Goal: Complete application form

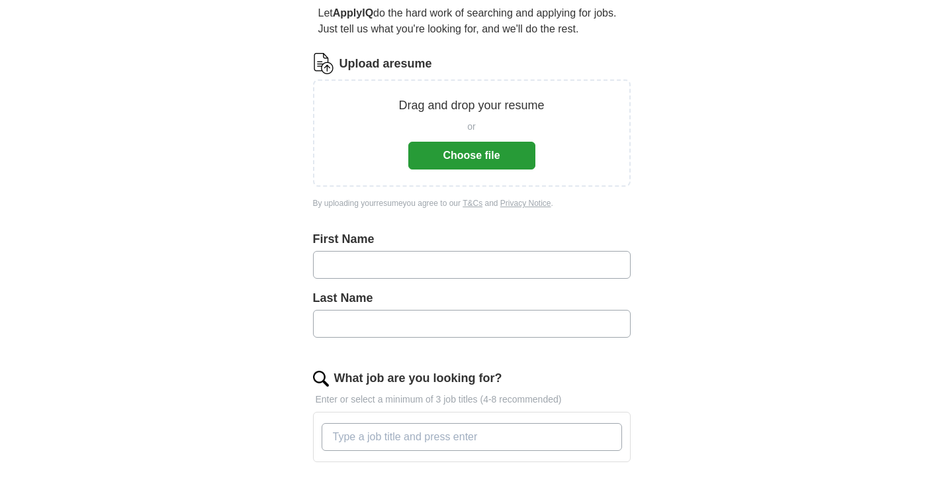
scroll to position [128, 0]
click at [458, 160] on button "Choose file" at bounding box center [471, 155] width 127 height 28
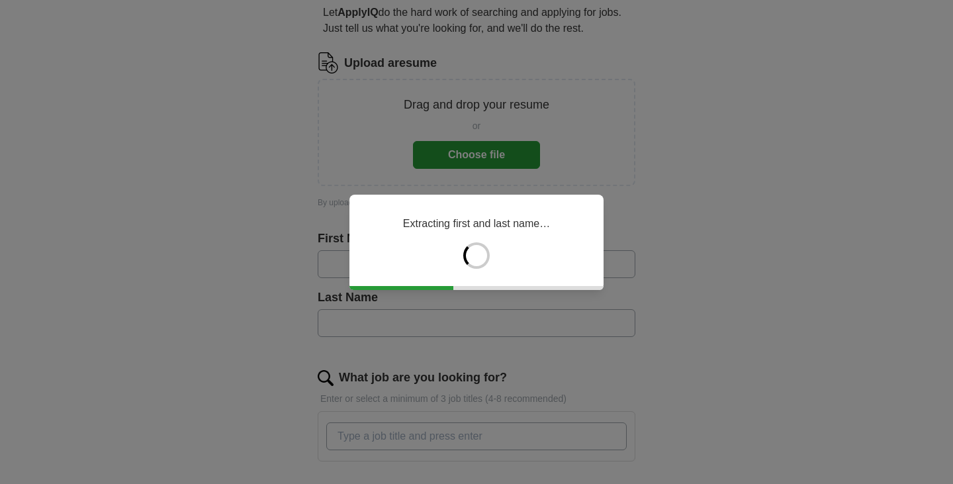
click at [462, 259] on div "Extracting first and last name…" at bounding box center [476, 242] width 254 height 95
click at [479, 273] on div "Analysing skills and work experience..." at bounding box center [476, 242] width 254 height 95
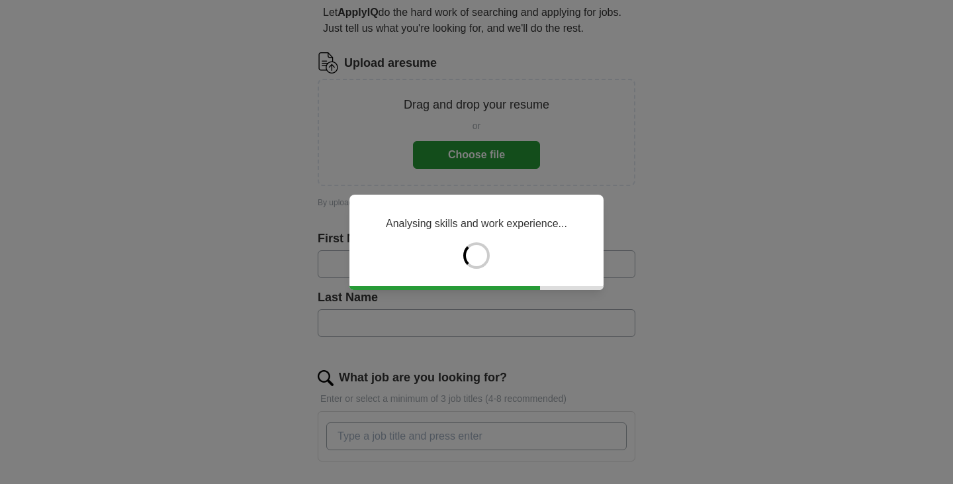
click at [479, 273] on div "Analysing skills and work experience..." at bounding box center [476, 242] width 254 height 95
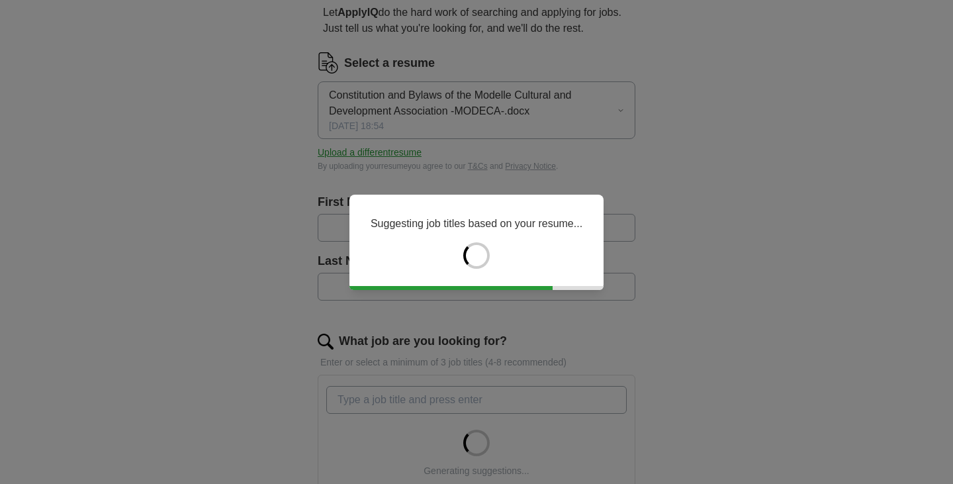
click at [479, 273] on div "Suggesting job titles based on your resume..." at bounding box center [476, 242] width 254 height 95
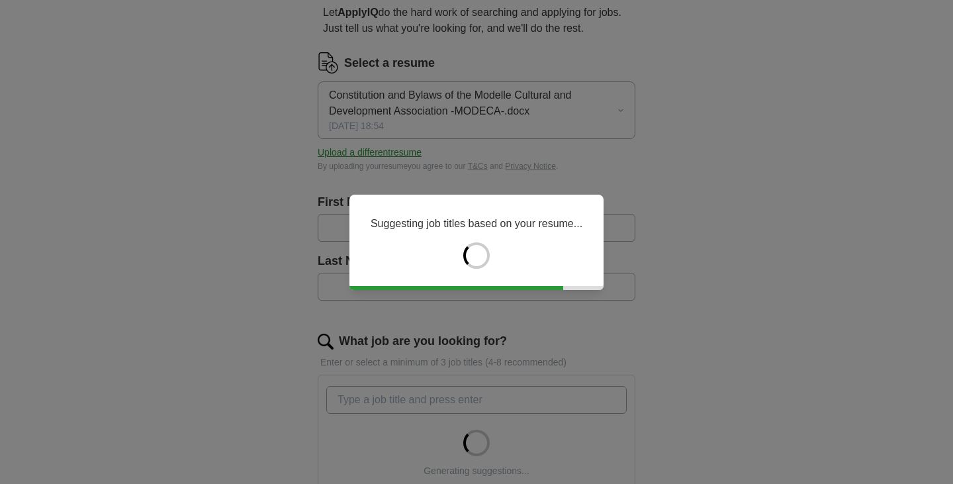
click at [479, 273] on div "Suggesting job titles based on your resume..." at bounding box center [476, 242] width 254 height 95
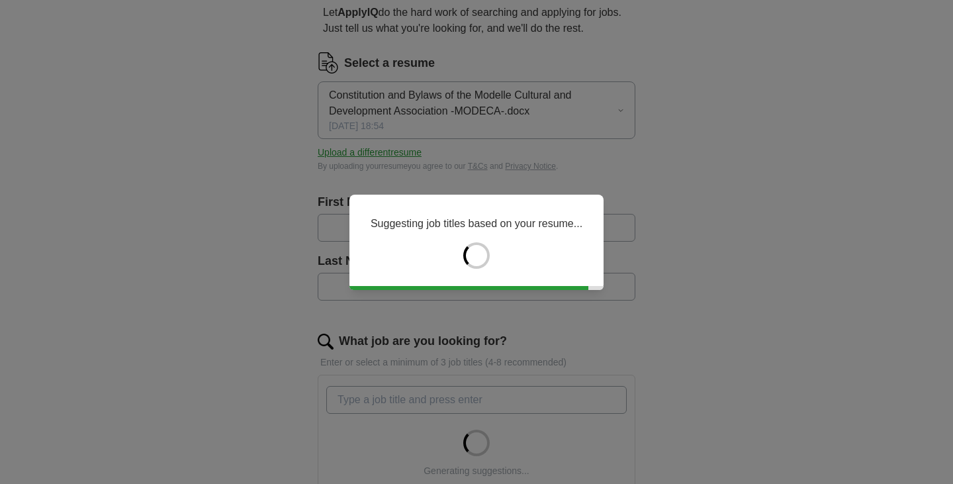
click at [479, 273] on div "Suggesting job titles based on your resume..." at bounding box center [476, 242] width 254 height 95
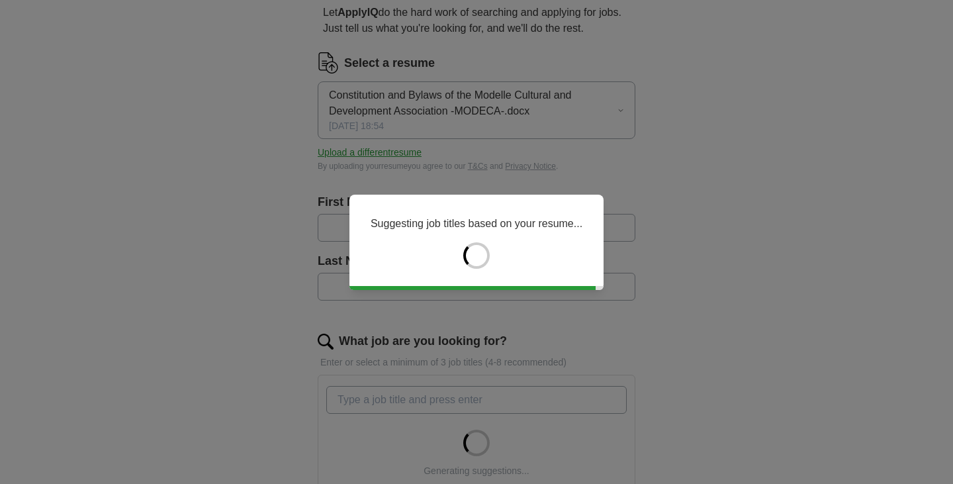
click at [479, 273] on div "Suggesting job titles based on your resume..." at bounding box center [476, 242] width 254 height 95
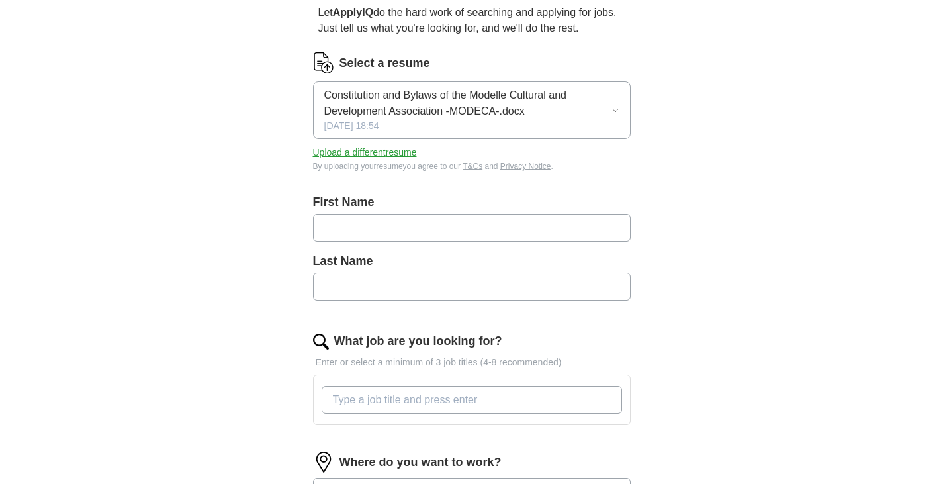
click at [479, 273] on input "text" at bounding box center [472, 287] width 318 height 28
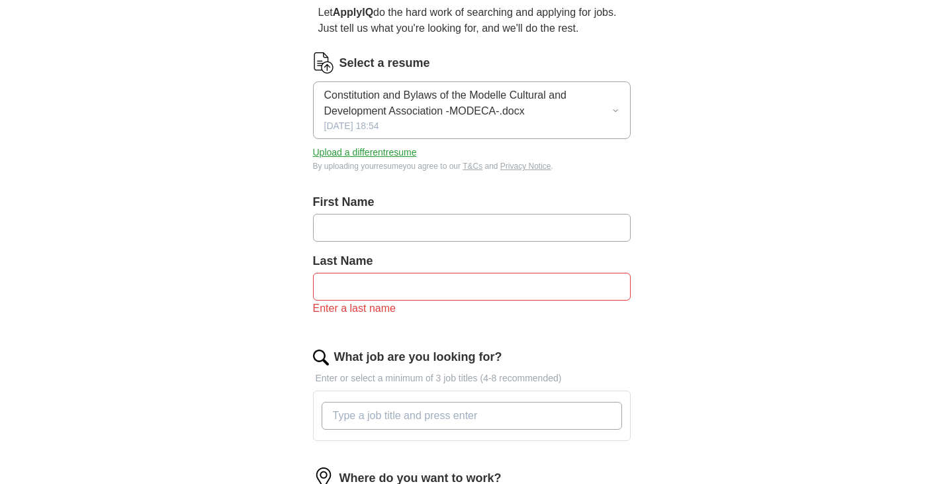
click at [400, 151] on button "Upload a different resume" at bounding box center [365, 153] width 104 height 14
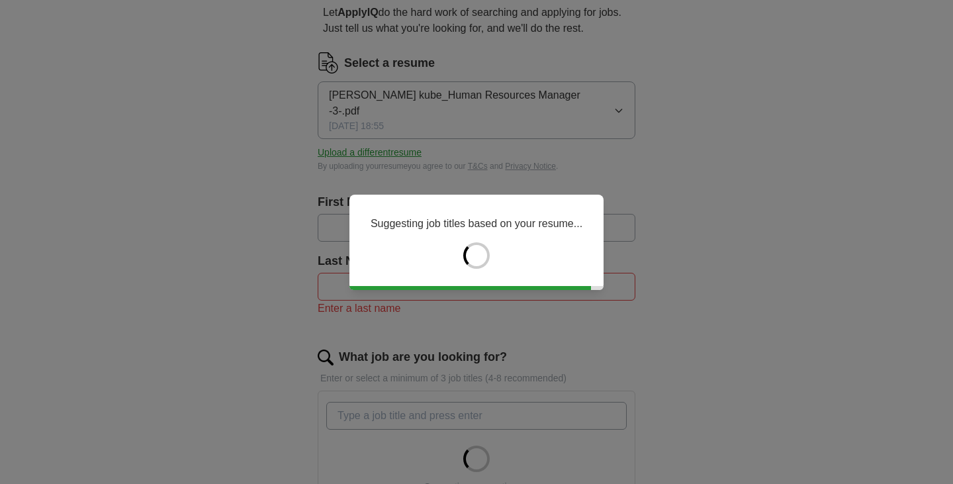
type input "*****"
type input "****"
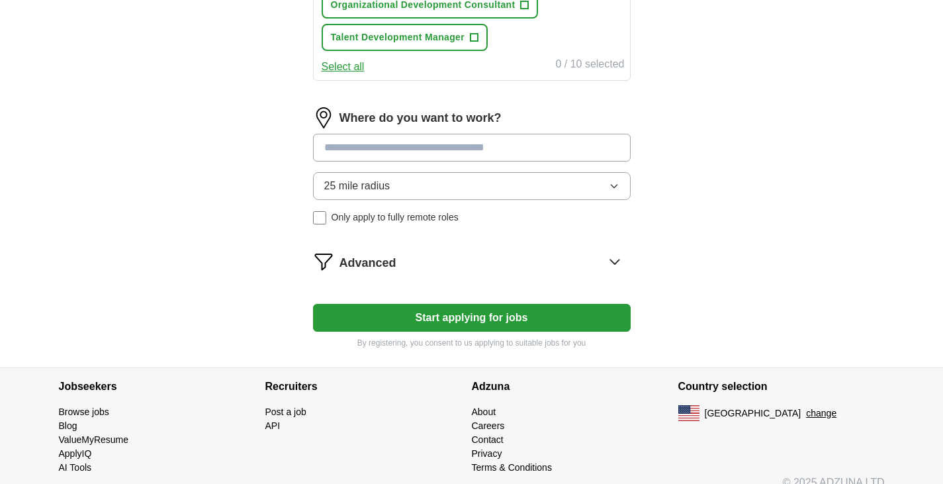
scroll to position [719, 0]
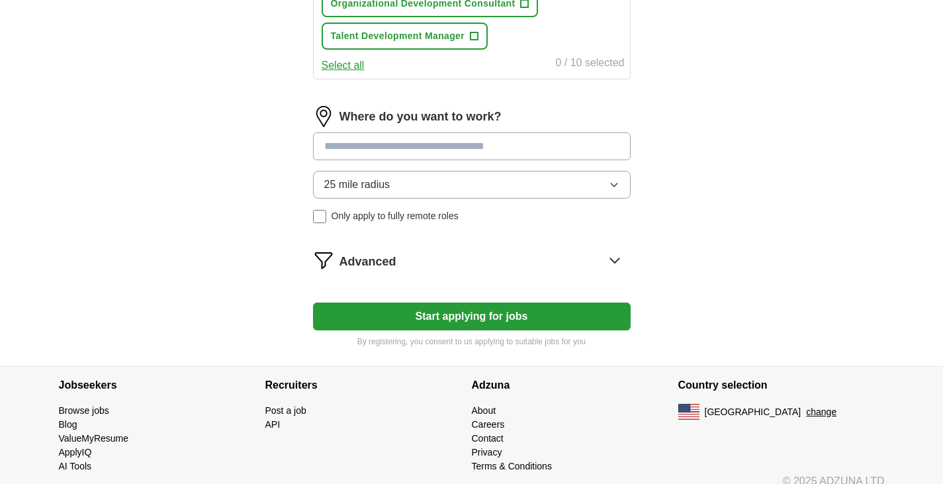
click at [421, 132] on input at bounding box center [472, 146] width 318 height 28
type input "*****"
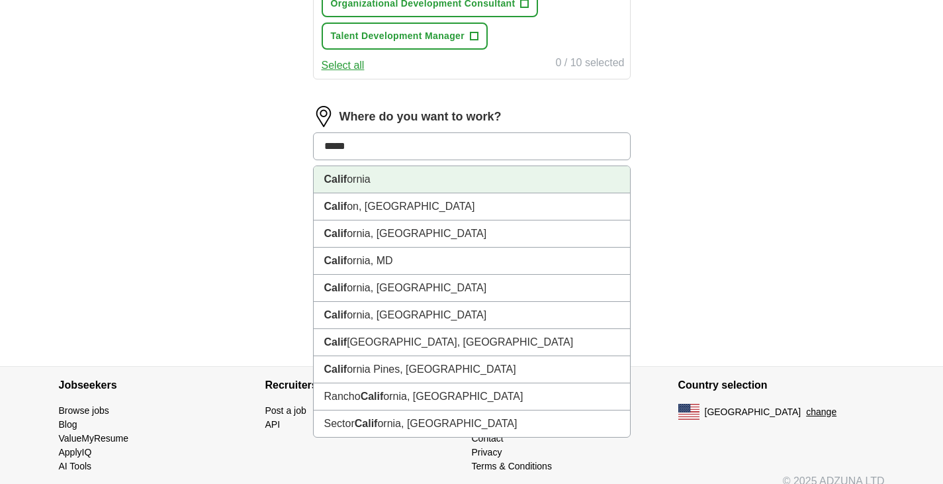
click at [402, 166] on li "Calif ornia" at bounding box center [472, 179] width 316 height 27
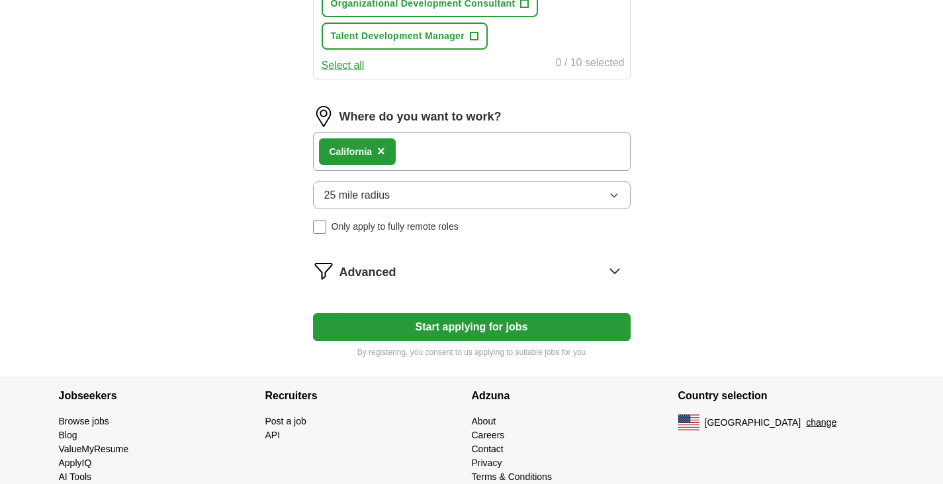
click at [402, 165] on div "Where do you want to work? Calif ornia × 25 mile radius Only apply to fully rem…" at bounding box center [472, 175] width 318 height 138
click at [456, 314] on button "Start applying for jobs" at bounding box center [472, 327] width 318 height 28
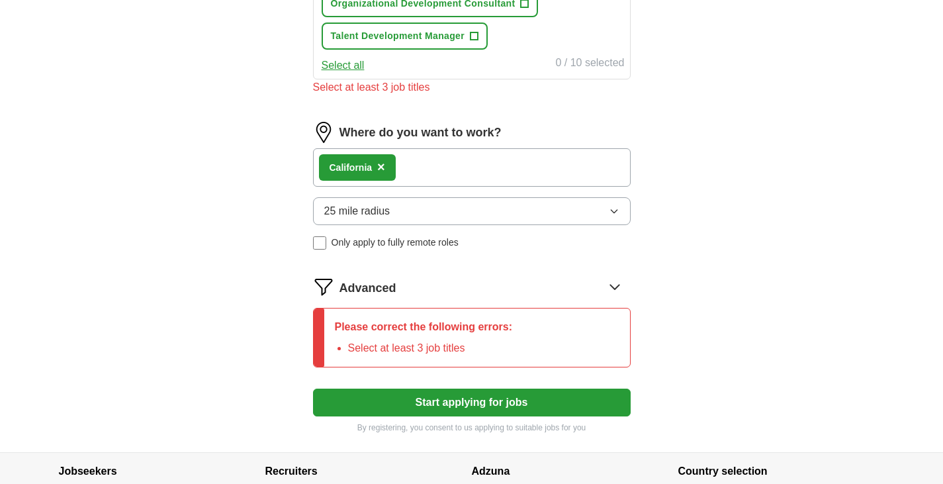
click at [613, 276] on icon at bounding box center [614, 286] width 21 height 21
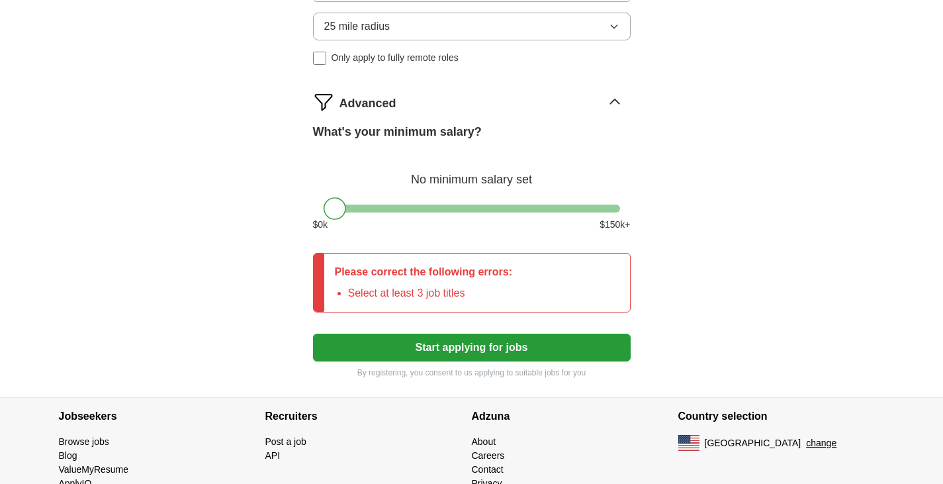
scroll to position [906, 0]
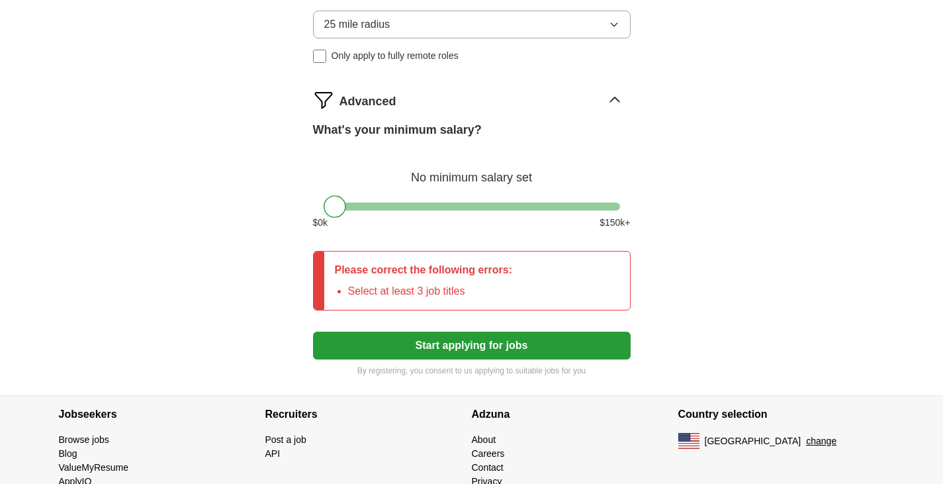
click at [554, 202] on div at bounding box center [472, 206] width 296 height 8
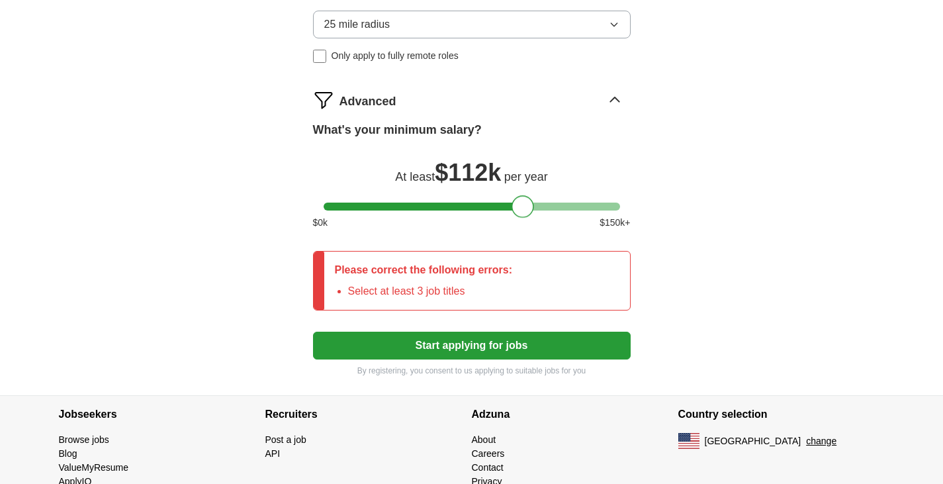
click at [523, 202] on div at bounding box center [472, 206] width 296 height 8
click at [498, 202] on div at bounding box center [472, 206] width 296 height 8
click at [462, 333] on button "Start applying for jobs" at bounding box center [472, 345] width 318 height 28
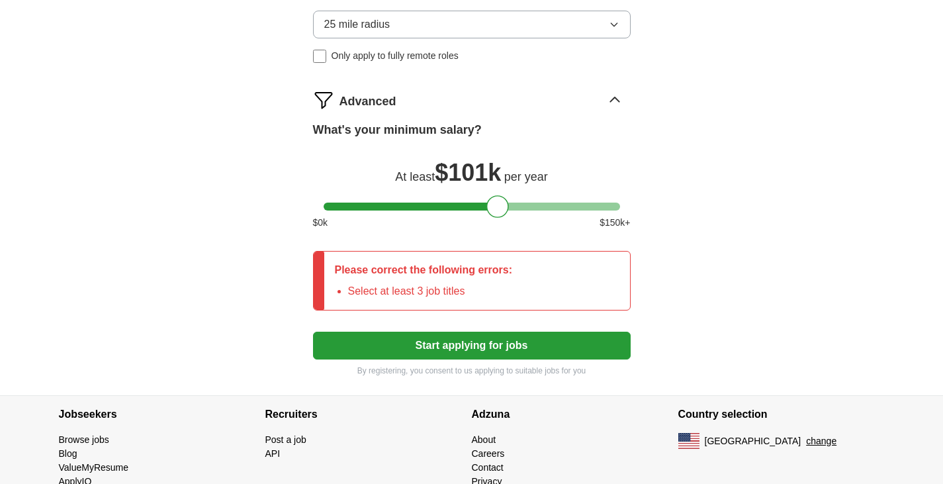
click at [462, 333] on button "Start applying for jobs" at bounding box center [472, 345] width 318 height 28
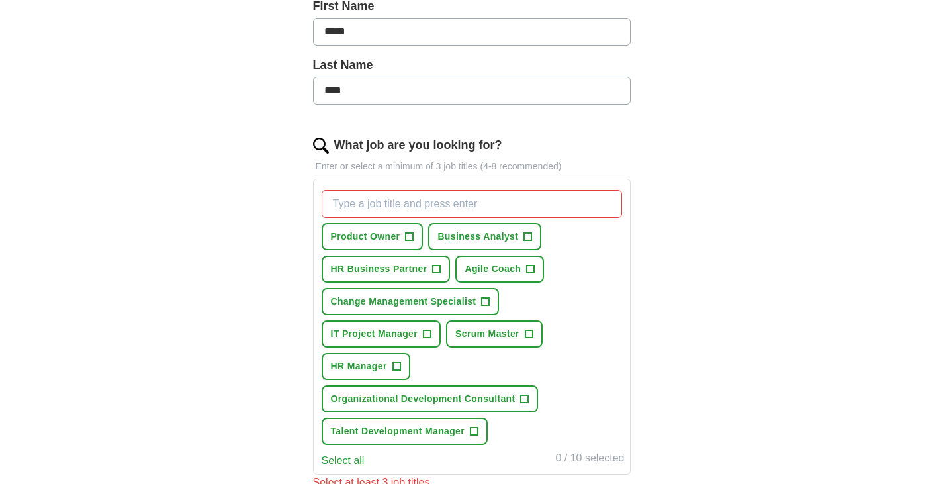
scroll to position [325, 0]
click at [473, 189] on input "What job are you looking for?" at bounding box center [472, 203] width 300 height 28
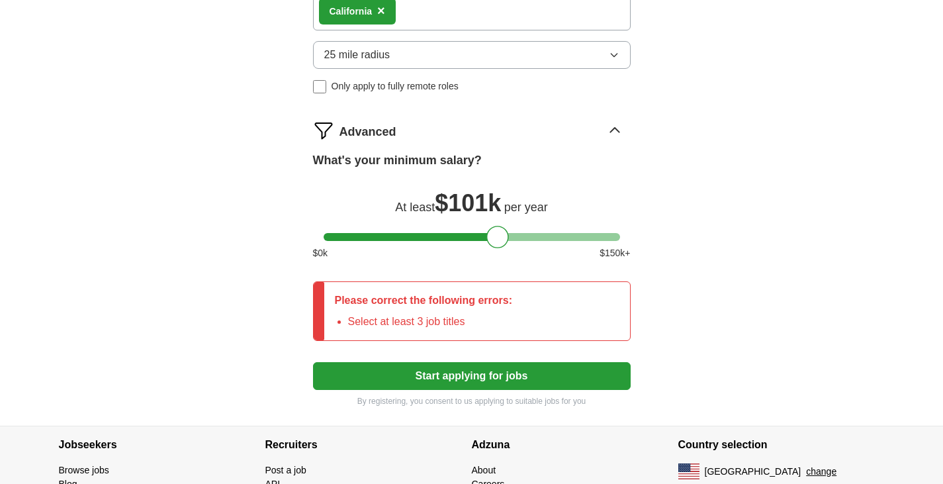
scroll to position [875, 0]
click at [440, 371] on button "Start applying for jobs" at bounding box center [472, 376] width 318 height 28
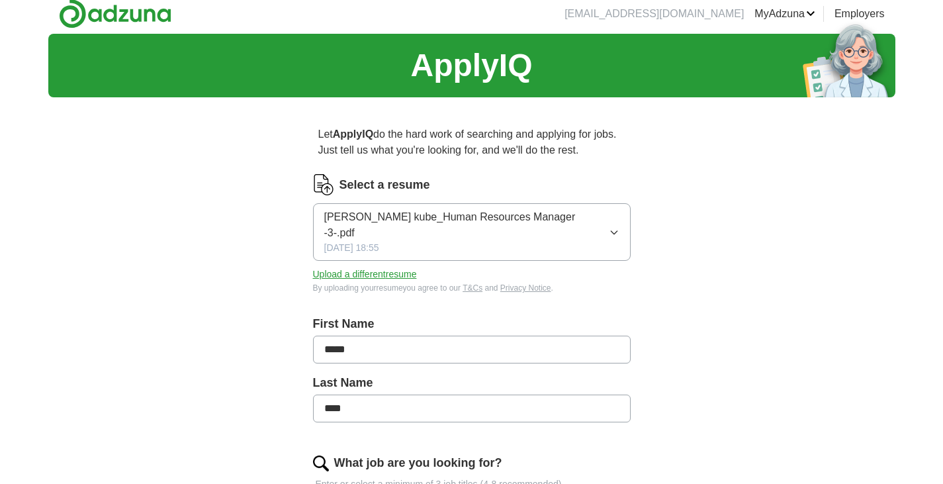
scroll to position [0, 0]
